Goal: Find specific page/section: Find specific page/section

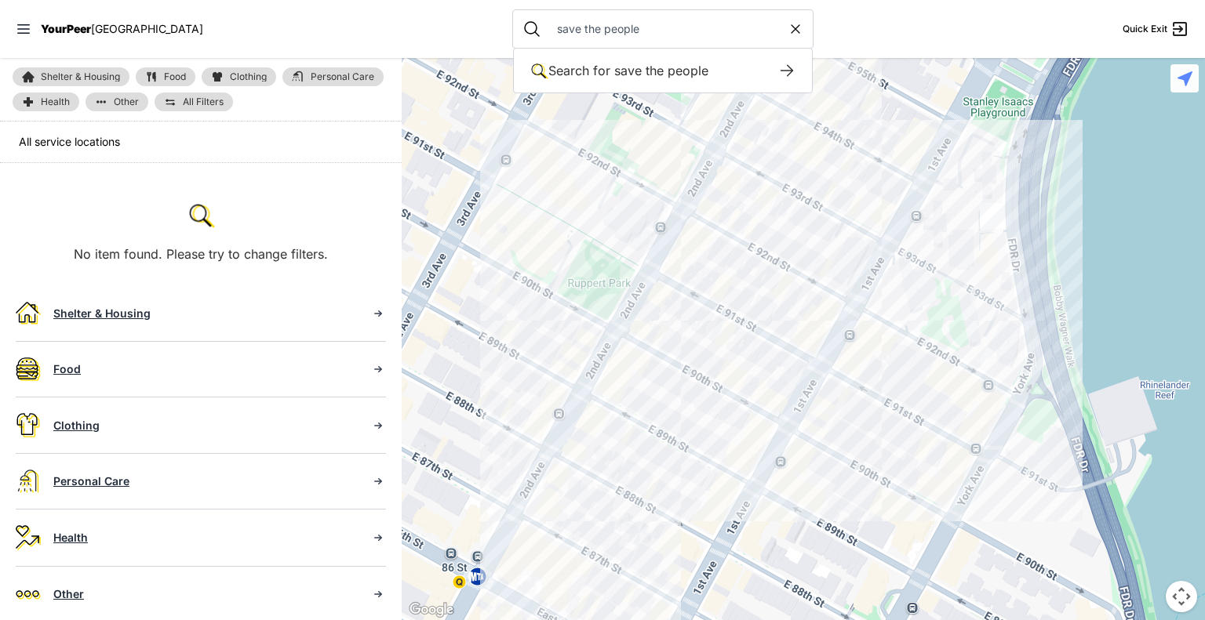
click at [787, 32] on icon at bounding box center [795, 29] width 16 height 16
select select "recentlyUpdated"
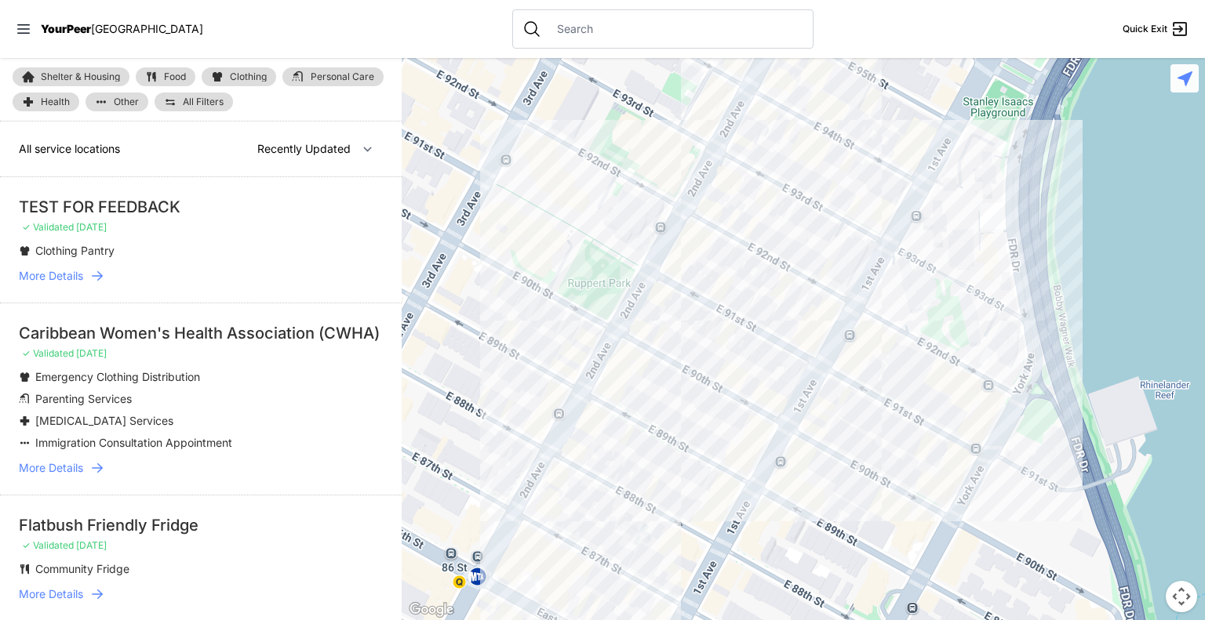
click at [568, 26] on input "text" at bounding box center [675, 29] width 256 height 16
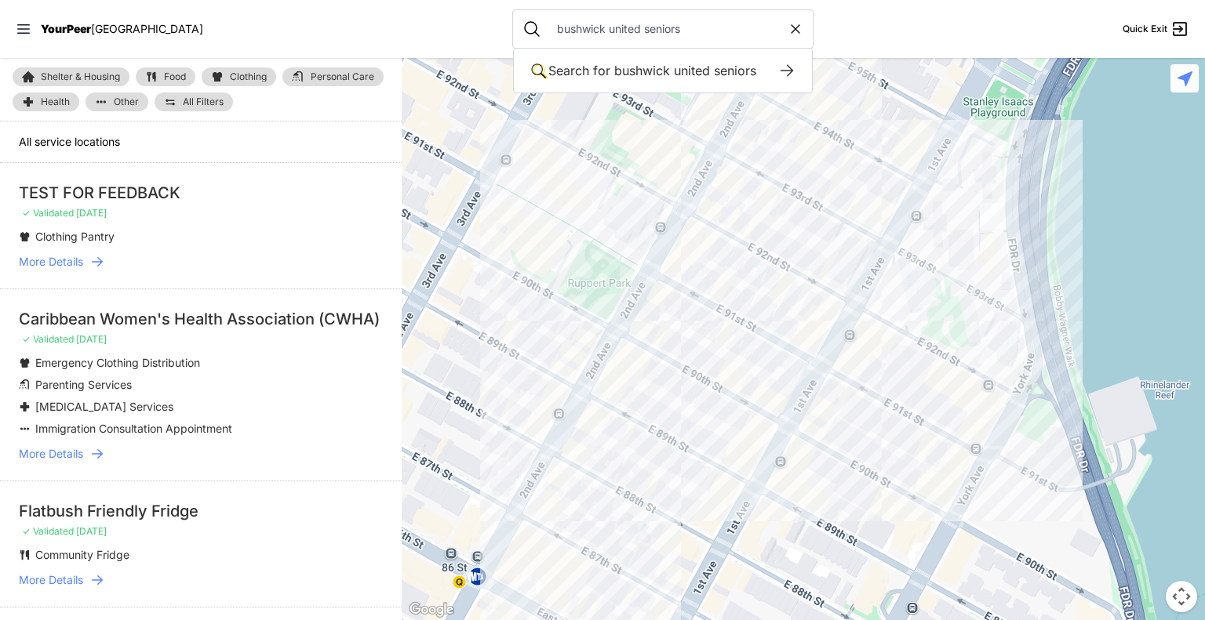
type input "bushwick united seniors"
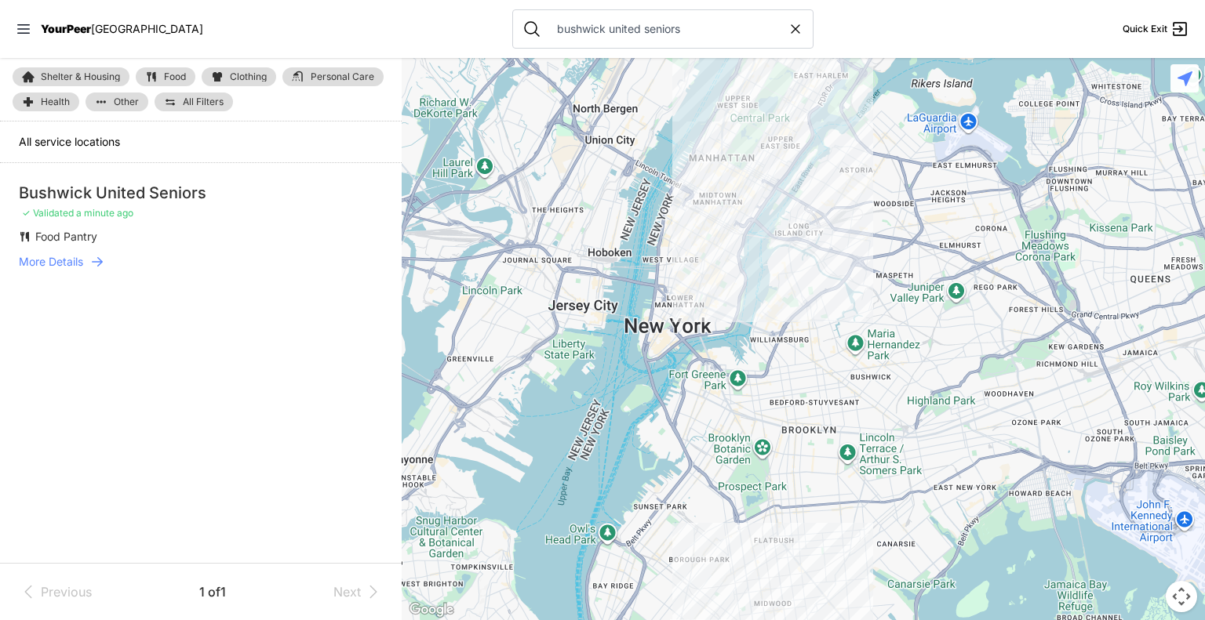
click at [82, 266] on span "More Details" at bounding box center [51, 262] width 64 height 16
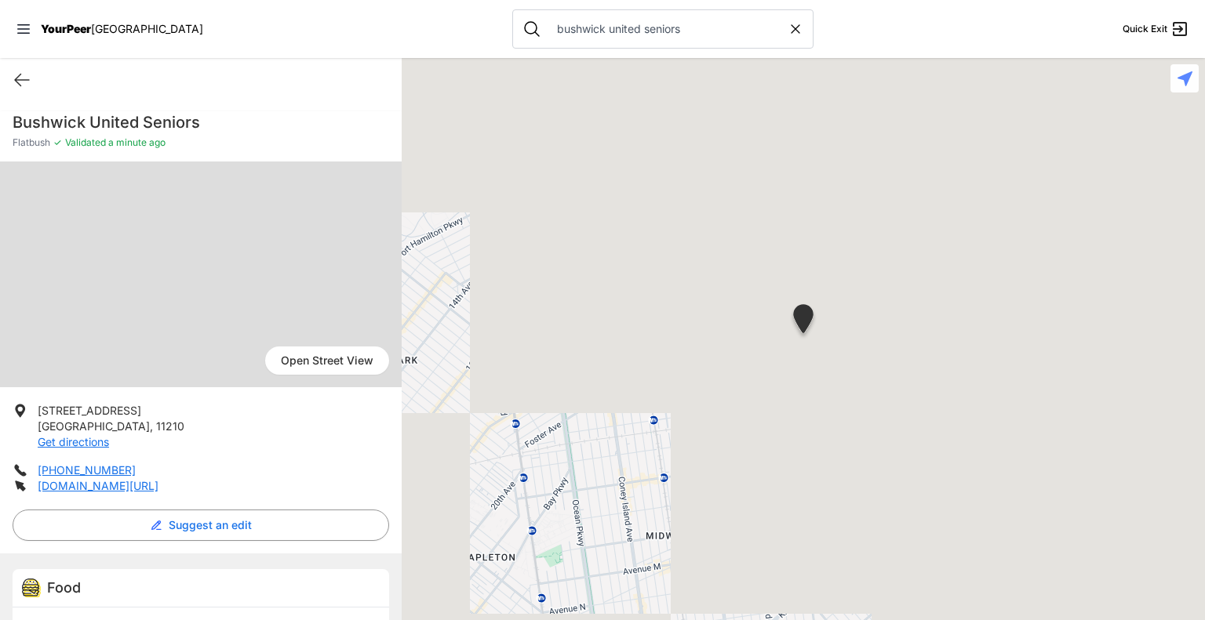
scroll to position [42, 0]
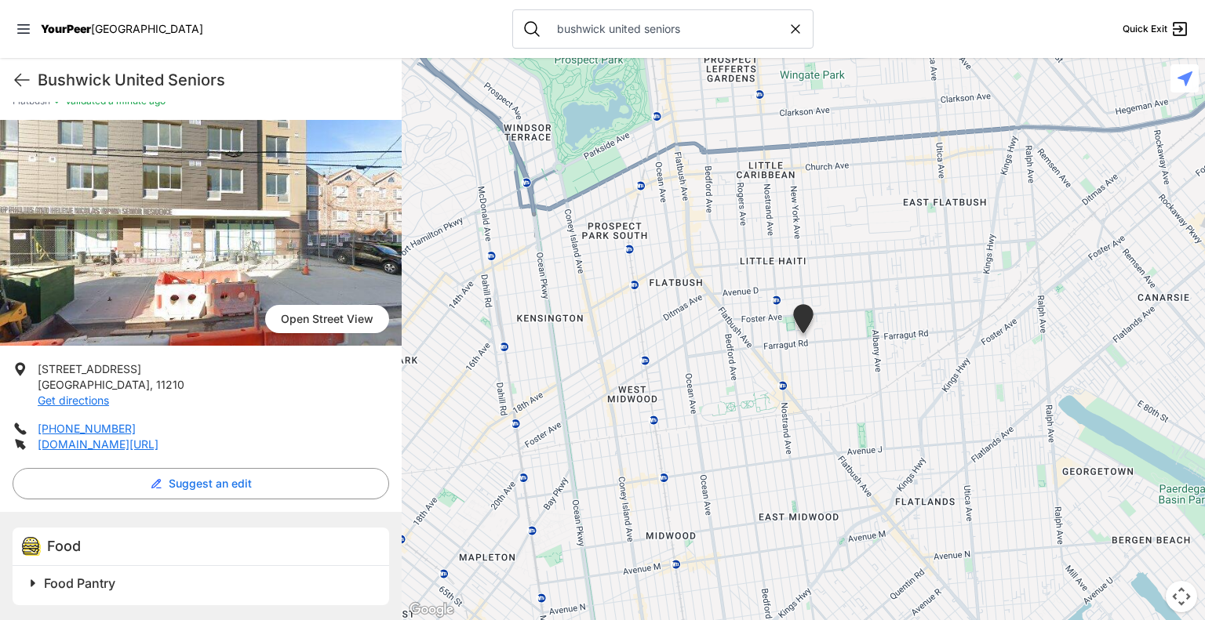
click at [35, 586] on span at bounding box center [229, 583] width 414 height 22
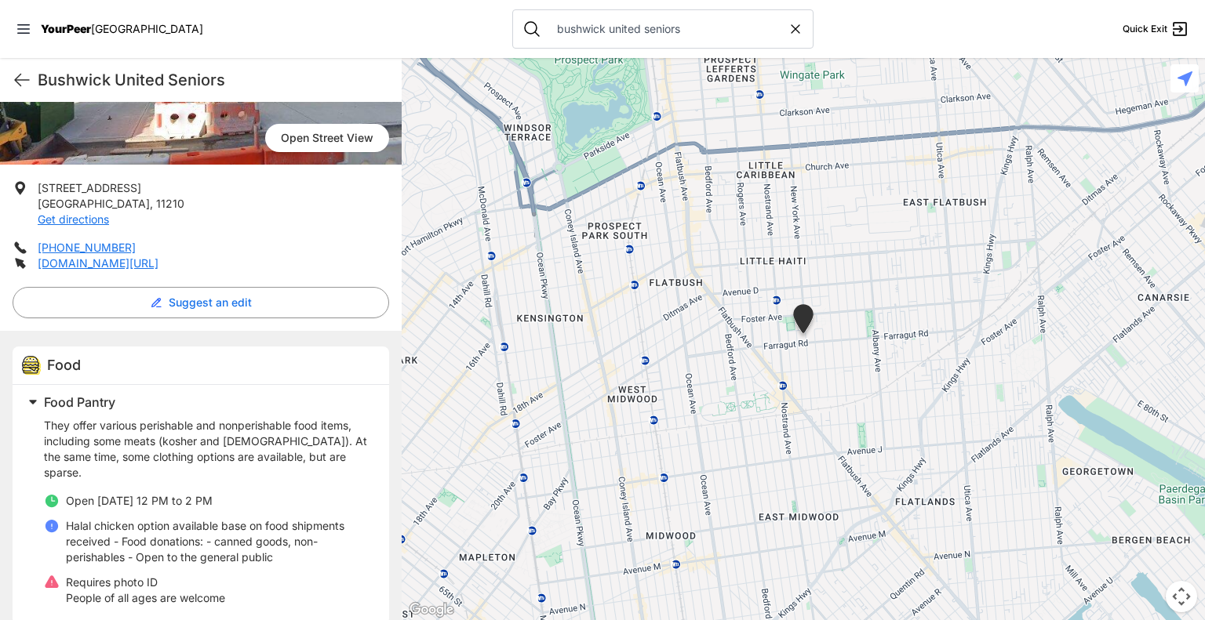
scroll to position [227, 0]
